Goal: Find specific page/section

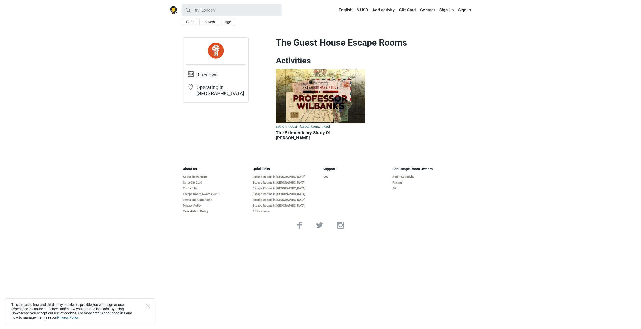
click at [284, 133] on h6 "The Extraordinary Study Of Professor Wilbanks" at bounding box center [320, 135] width 89 height 11
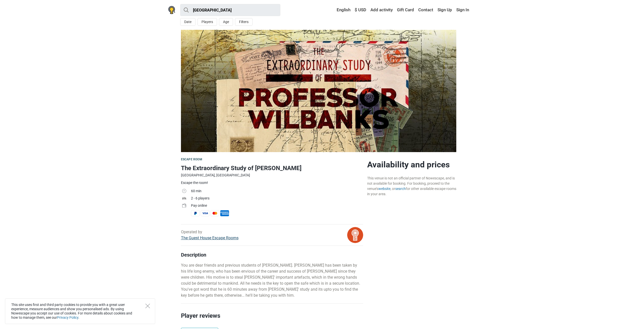
click at [213, 238] on link "The Guest House Escape Rooms" at bounding box center [210, 237] width 58 height 5
